Goal: Task Accomplishment & Management: Manage account settings

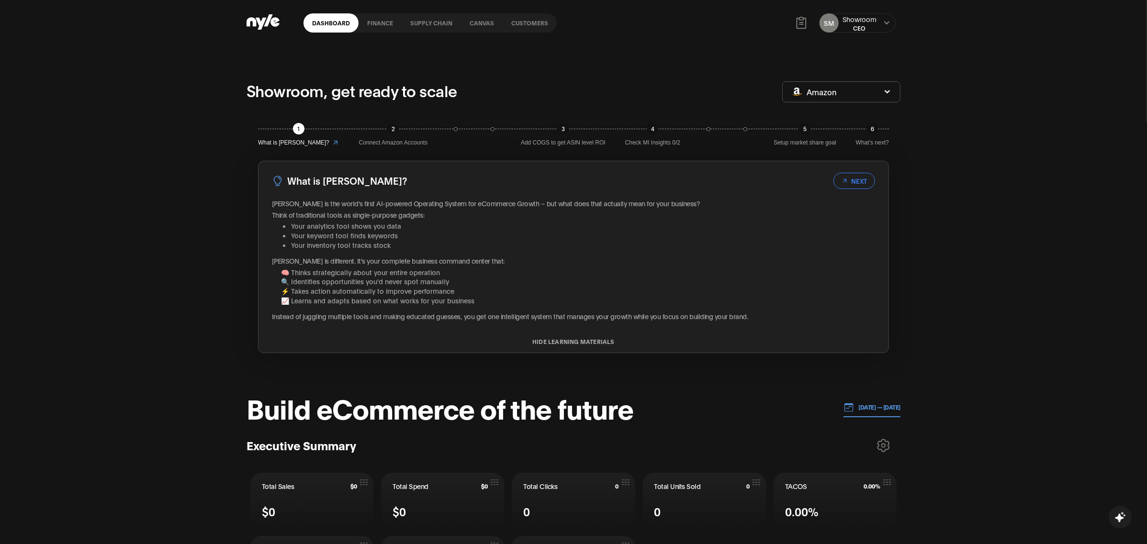
click at [529, 25] on link "Customers" at bounding box center [530, 22] width 54 height 19
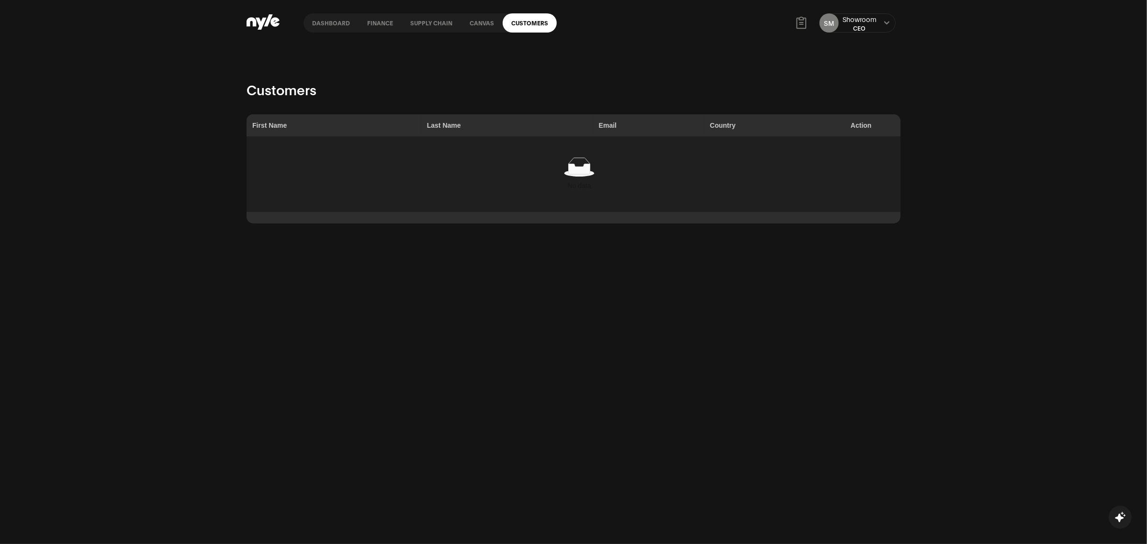
click at [883, 22] on button at bounding box center [887, 23] width 8 height 8
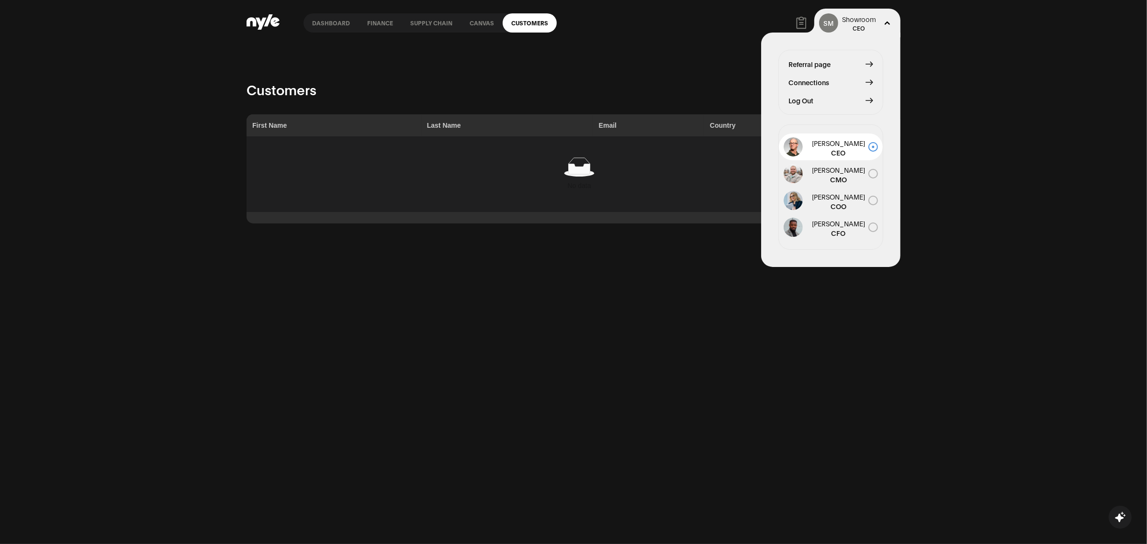
click at [808, 103] on span "Log Out" at bounding box center [800, 100] width 25 height 11
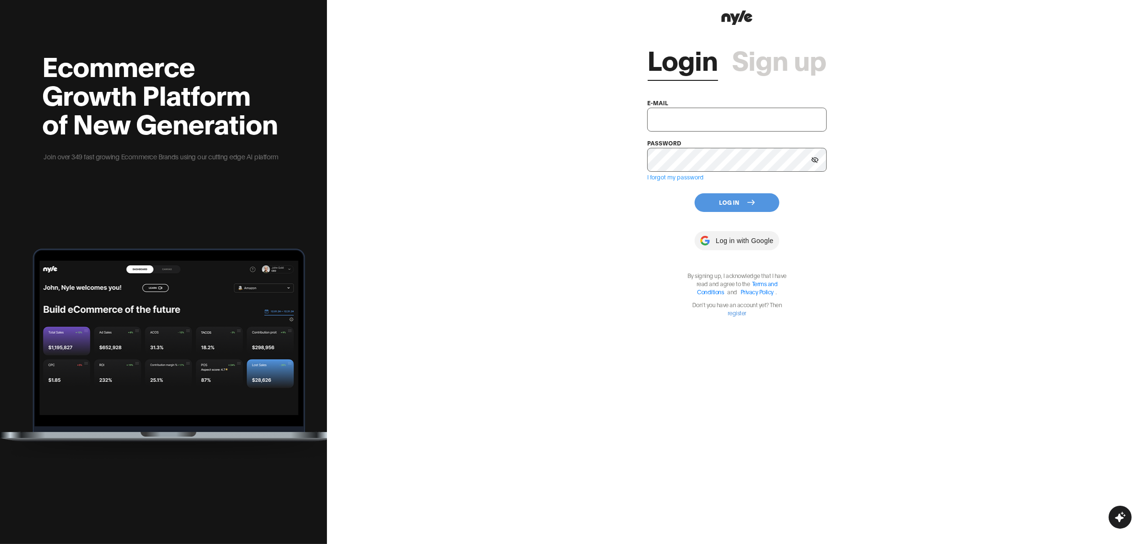
type input "[EMAIL_ADDRESS][PERSON_NAME]"
click at [716, 201] on button "Log In" at bounding box center [737, 202] width 85 height 19
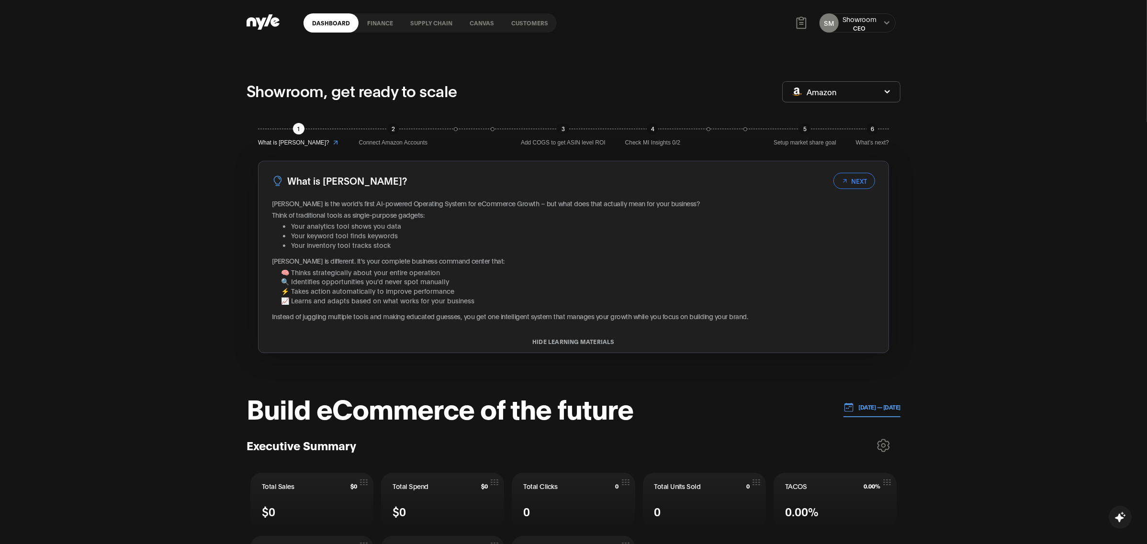
click at [530, 30] on link "Customers" at bounding box center [530, 22] width 54 height 19
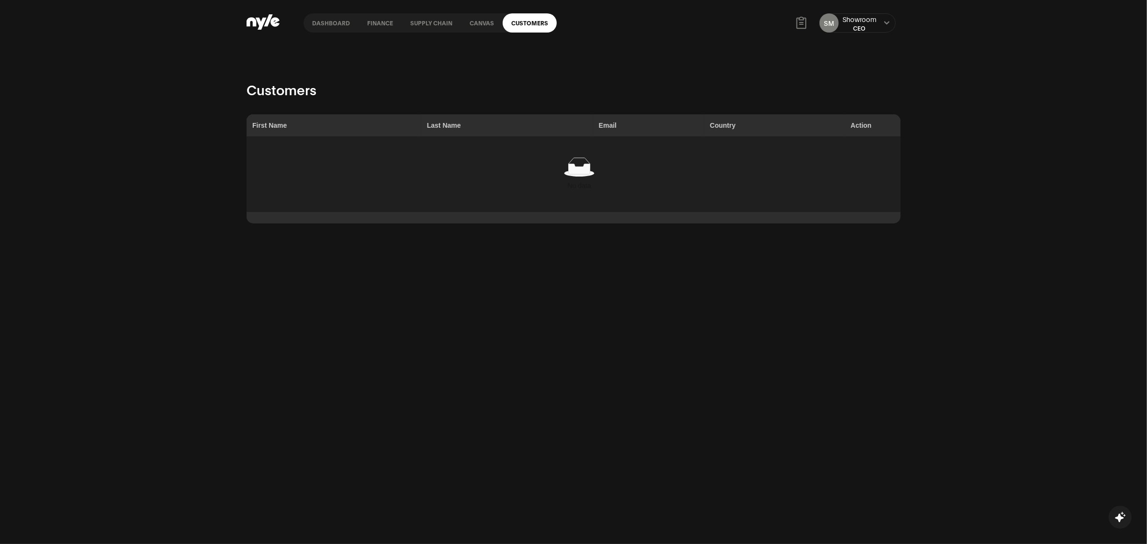
click at [574, 197] on div "No data" at bounding box center [579, 174] width 654 height 64
click at [582, 164] on icon at bounding box center [579, 166] width 31 height 19
click at [518, 31] on link "Customers" at bounding box center [530, 22] width 54 height 19
